Goal: Navigation & Orientation: Find specific page/section

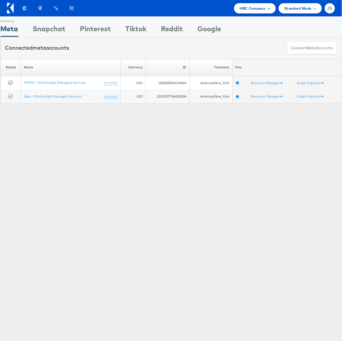
click at [265, 8] on span "HBC Company" at bounding box center [253, 8] width 26 height 6
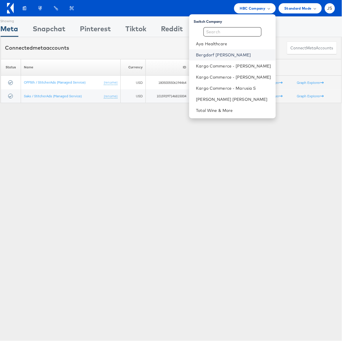
click at [225, 54] on link "Bergdorf [PERSON_NAME]" at bounding box center [233, 55] width 75 height 6
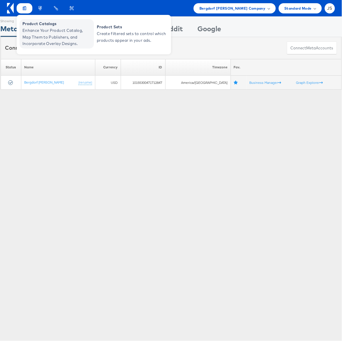
click at [36, 28] on span "Enhance Your Product Catalog, Map Them to Publishers, and Incorporate Overlay D…" at bounding box center [57, 37] width 70 height 20
